Goal: Navigation & Orientation: Find specific page/section

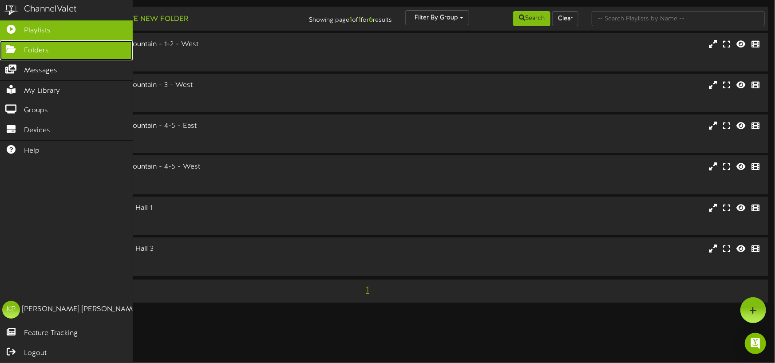
click at [20, 52] on link "Folders" at bounding box center [66, 50] width 133 height 20
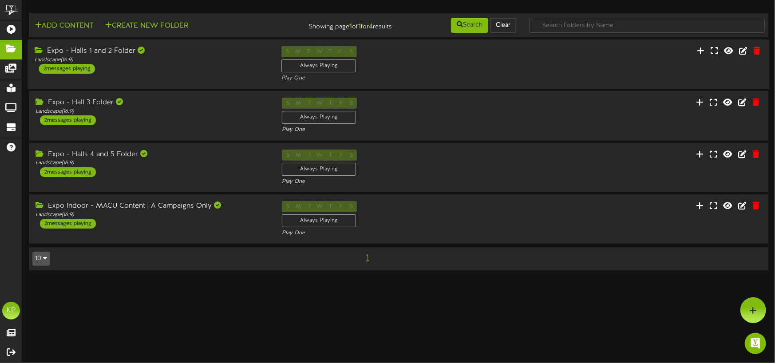
click at [205, 70] on div "Expo - Halls 1 and 2 Folder Landscape ( 16:9 ) 2 messages playing" at bounding box center [151, 60] width 247 height 28
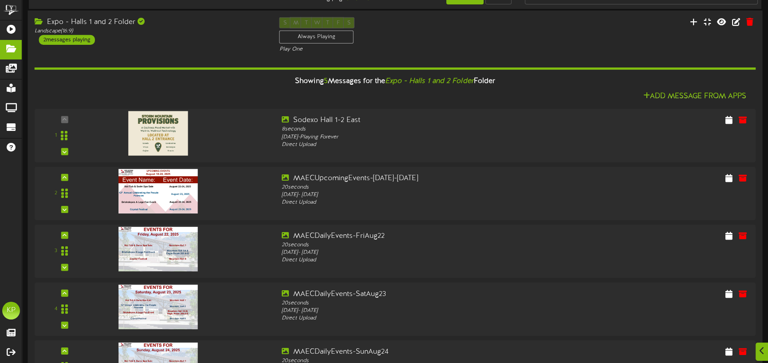
scroll to position [44, 0]
